Goal: Transaction & Acquisition: Purchase product/service

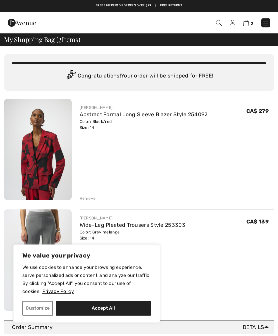
click at [87, 199] on div "Remove" at bounding box center [88, 198] width 16 height 6
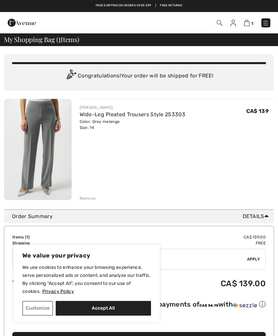
click at [106, 312] on button "Accept All" at bounding box center [103, 308] width 95 height 15
checkbox input "true"
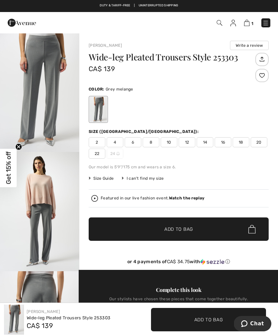
click at [215, 21] on span "1" at bounding box center [195, 22] width 149 height 9
click at [222, 20] on img at bounding box center [220, 23] width 6 height 6
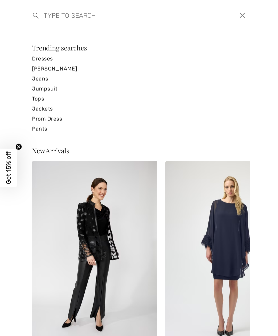
click at [47, 25] on input "search" at bounding box center [115, 15] width 153 height 20
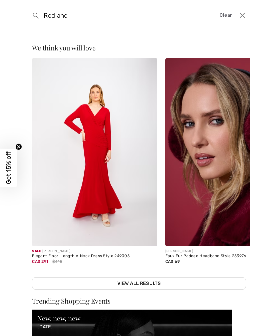
type input "Red and"
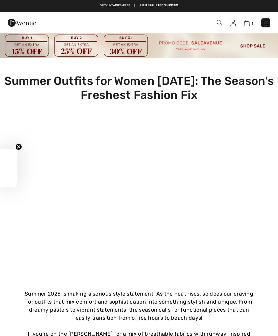
checkbox input "true"
click at [222, 20] on img at bounding box center [220, 23] width 6 height 6
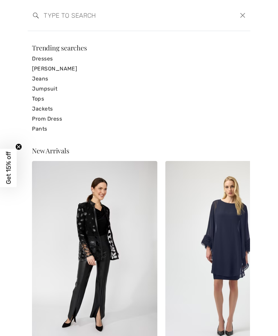
click at [41, 100] on link "Tops" at bounding box center [139, 99] width 214 height 10
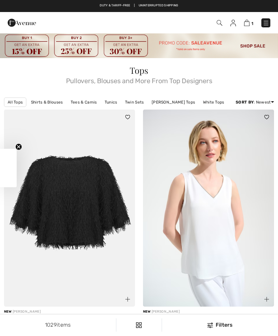
checkbox input "true"
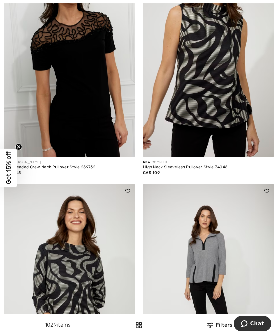
scroll to position [385, 0]
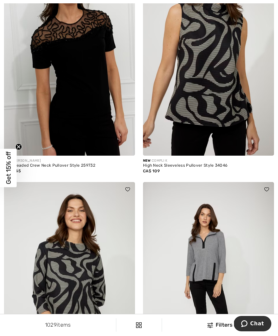
click at [88, 259] on img at bounding box center [69, 280] width 131 height 197
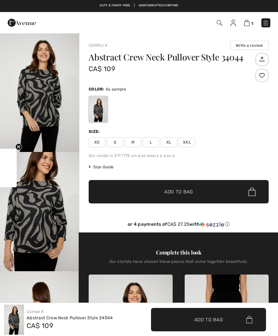
checkbox input "true"
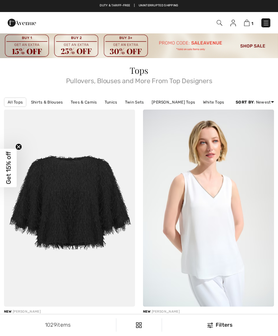
checkbox input "true"
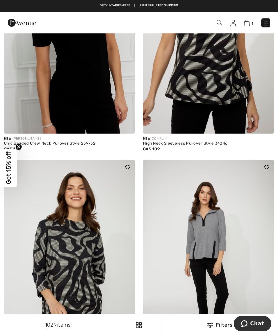
click at [220, 20] on img at bounding box center [220, 23] width 6 height 6
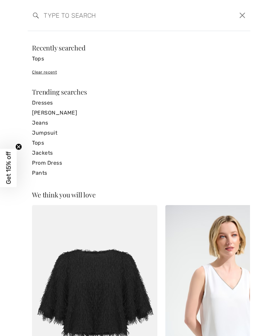
click at [43, 22] on input "search" at bounding box center [115, 15] width 153 height 20
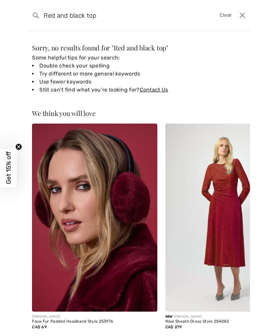
type input "Red and black top"
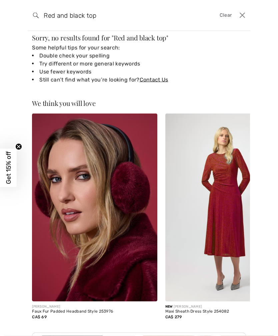
scroll to position [825, 0]
click at [35, 13] on img at bounding box center [36, 16] width 6 height 6
click at [238, 13] on button "Close" at bounding box center [242, 15] width 10 height 11
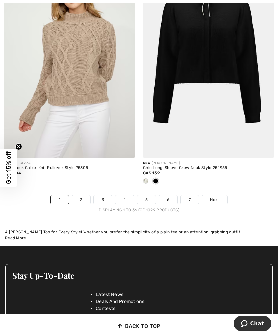
scroll to position [4272, 0]
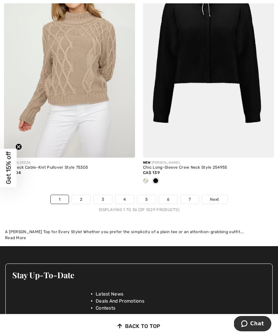
click at [83, 195] on link "2" at bounding box center [81, 199] width 18 height 9
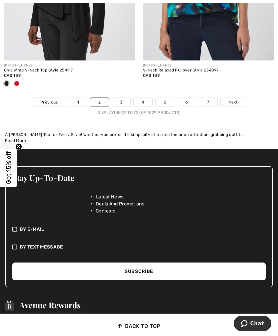
scroll to position [4365, 0]
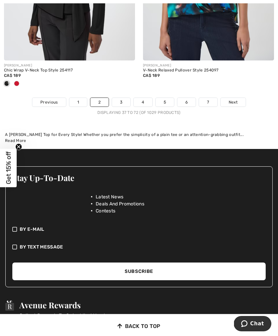
click at [121, 99] on link "3" at bounding box center [121, 102] width 18 height 9
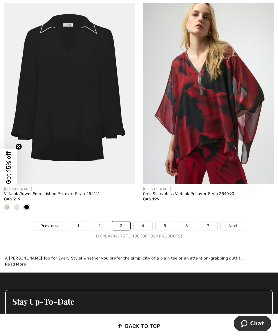
scroll to position [4024, 0]
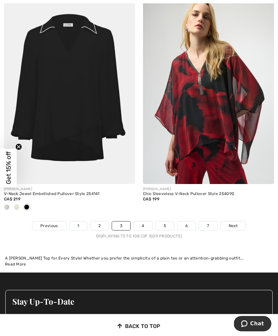
click at [142, 221] on link "4" at bounding box center [143, 225] width 18 height 9
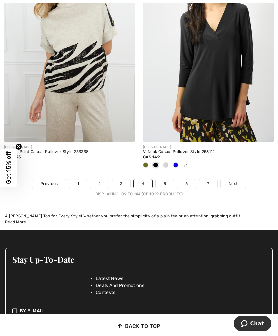
scroll to position [4277, 0]
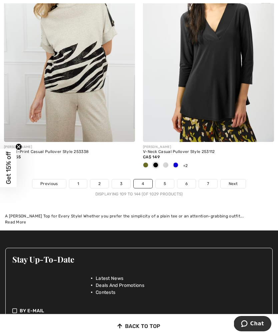
click at [167, 179] on link "5" at bounding box center [165, 183] width 18 height 9
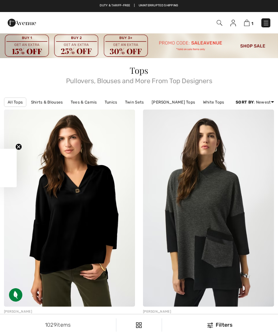
checkbox input "true"
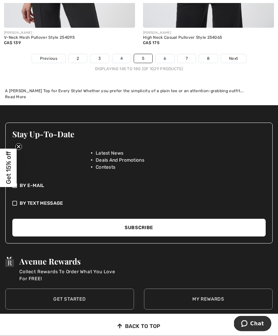
scroll to position [4409, 0]
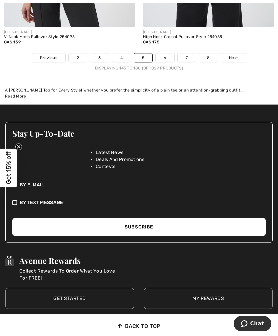
click at [164, 53] on link "6" at bounding box center [165, 57] width 18 height 9
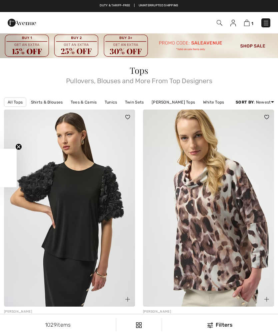
checkbox input "true"
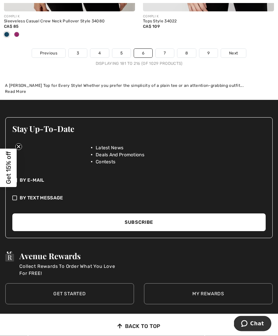
scroll to position [4218, 0]
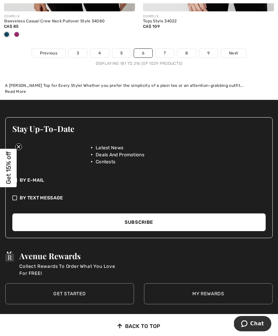
click at [170, 49] on link "7" at bounding box center [165, 53] width 18 height 9
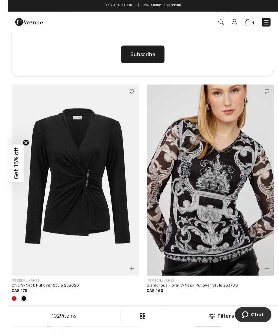
scroll to position [1597, 0]
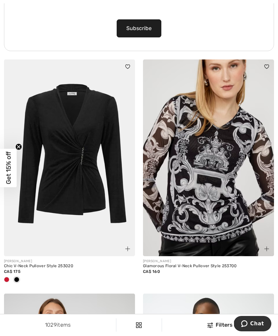
click at [9, 280] on div at bounding box center [7, 279] width 10 height 11
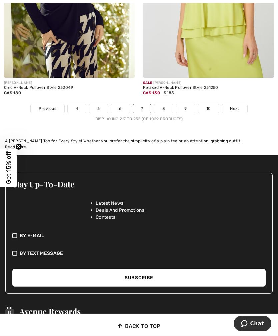
scroll to position [4352, 0]
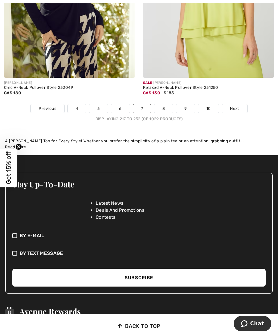
click at [164, 104] on link "8" at bounding box center [163, 108] width 19 height 9
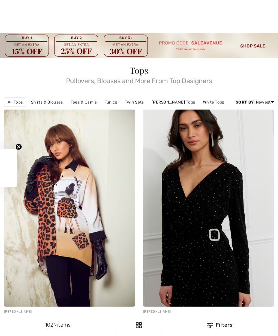
checkbox input "true"
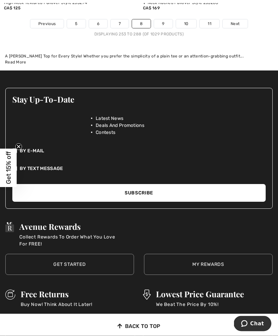
scroll to position [4401, 0]
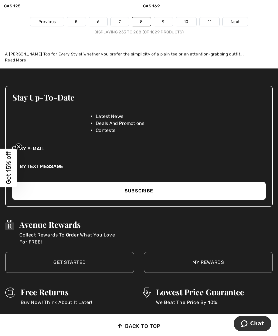
click at [167, 17] on link "9" at bounding box center [163, 21] width 18 height 9
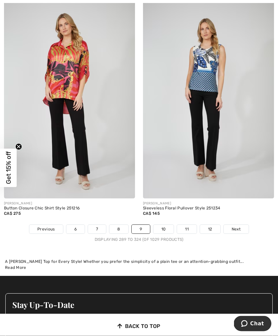
scroll to position [4031, 0]
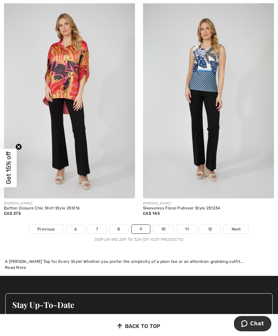
click at [165, 226] on link "10" at bounding box center [163, 229] width 21 height 9
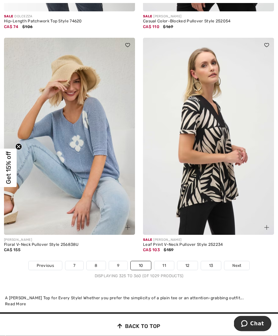
scroll to position [4118, 0]
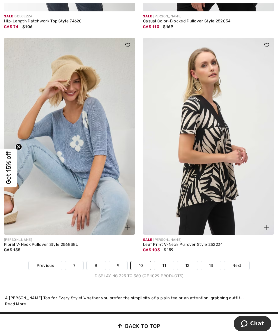
click at [165, 261] on link "11" at bounding box center [164, 265] width 20 height 9
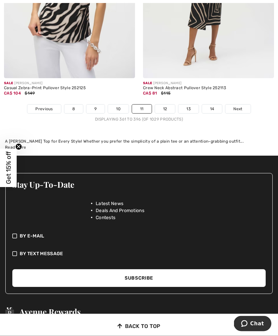
scroll to position [4347, 0]
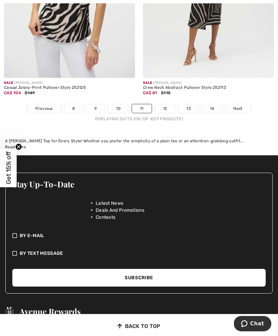
click at [164, 104] on link "12" at bounding box center [165, 108] width 20 height 9
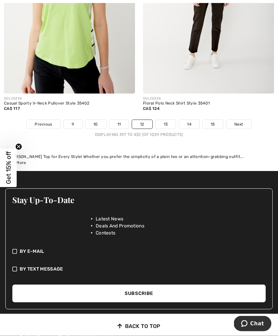
scroll to position [4213, 0]
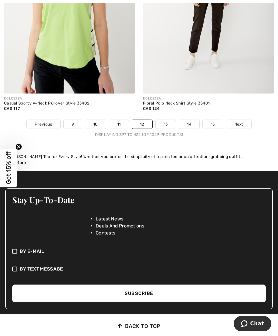
click at [167, 120] on link "13" at bounding box center [166, 124] width 20 height 9
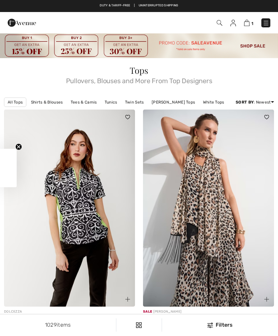
checkbox input "true"
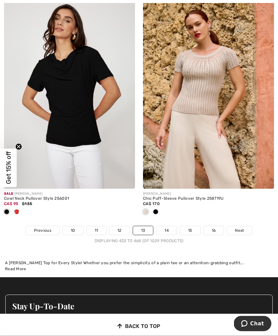
scroll to position [4241, 0]
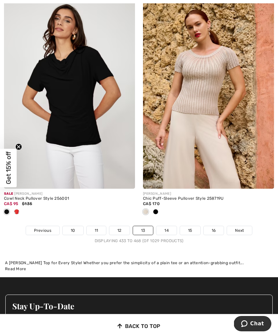
click at [167, 226] on link "14" at bounding box center [166, 230] width 20 height 9
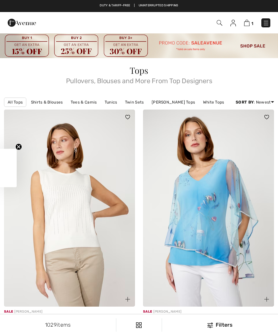
checkbox input "true"
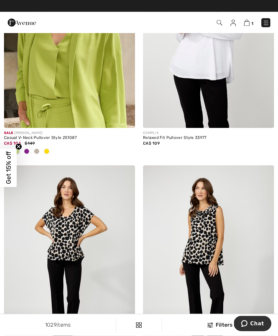
scroll to position [2505, 0]
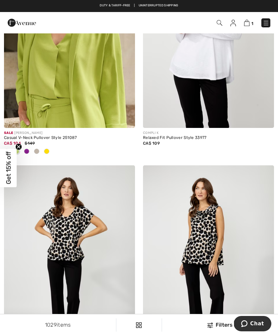
click at [245, 22] on img at bounding box center [247, 23] width 6 height 6
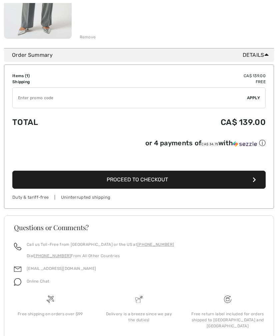
scroll to position [183, 0]
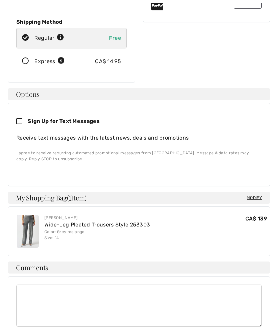
scroll to position [119, 0]
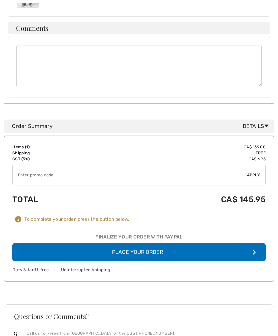
click at [156, 243] on button "Place Your Order" at bounding box center [139, 252] width 254 height 18
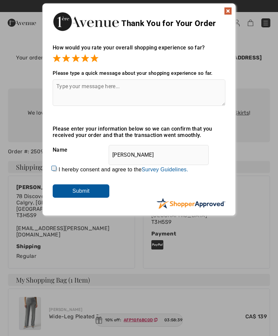
click at [60, 167] on label "I hereby consent and agree to the By submitting a review, you grant permission …" at bounding box center [124, 170] width 130 height 6
click at [57, 167] on input "I hereby consent and agree to the By submitting a review, you grant permission …" at bounding box center [55, 169] width 4 height 4
checkbox input "true"
click at [84, 190] on input "Submit" at bounding box center [81, 190] width 57 height 13
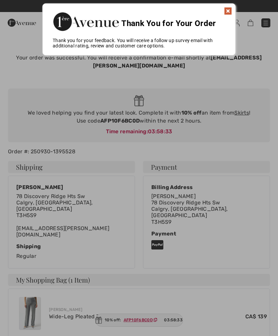
click at [240, 206] on div at bounding box center [139, 168] width 278 height 336
